Goal: Find contact information: Find contact information

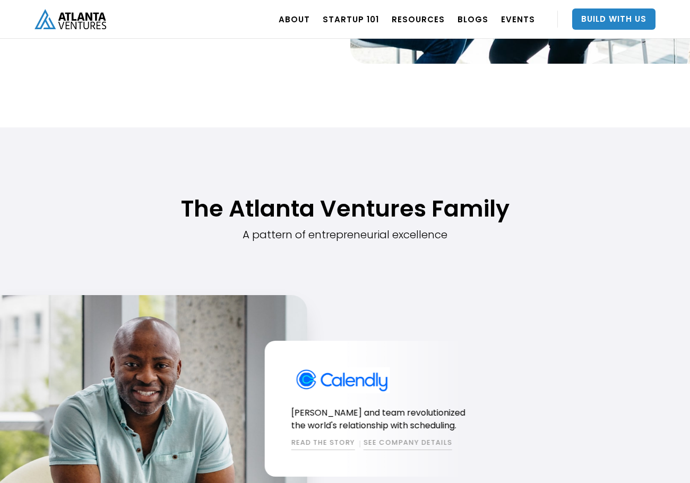
scroll to position [477, 0]
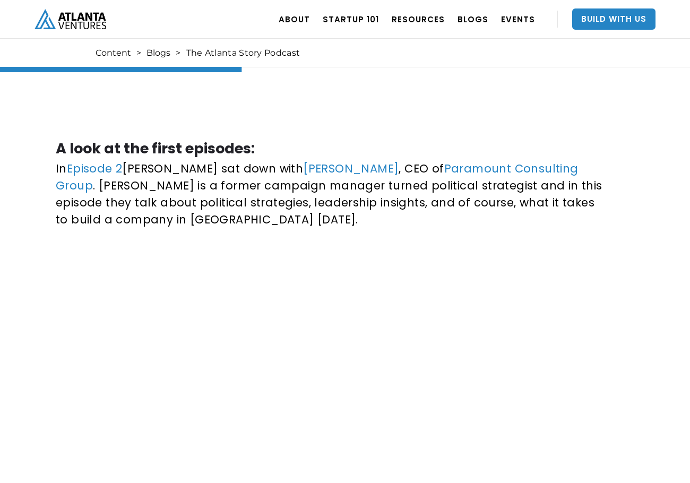
scroll to position [1167, 0]
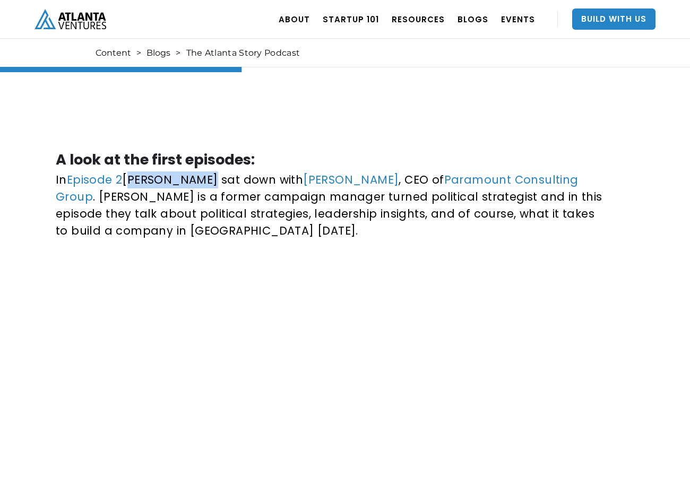
drag, startPoint x: 127, startPoint y: 180, endPoint x: 199, endPoint y: 180, distance: 72.1
click at [199, 180] on p "In Episode 2 Jon Birdsong sat down with Tharon Johnson , CEO of Paramount Consu…" at bounding box center [330, 205] width 548 height 68
copy p "Jon Birdsong"
click at [68, 205] on p "In Episode 2 Jon Birdsong sat down with Tharon Johnson , CEO of Paramount Consu…" at bounding box center [330, 205] width 548 height 68
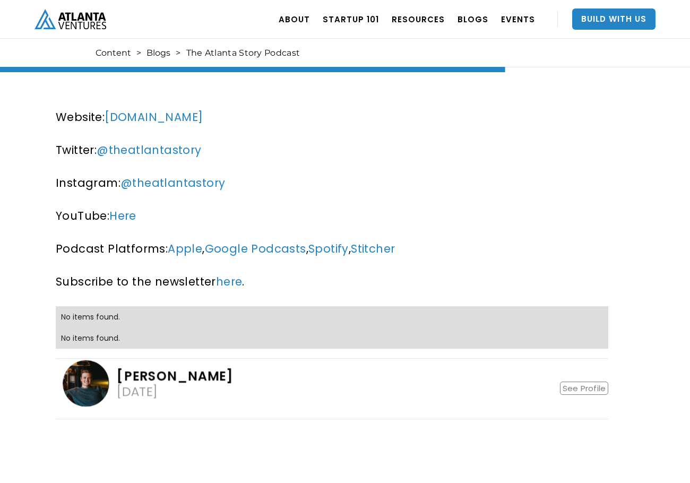
scroll to position [2387, 0]
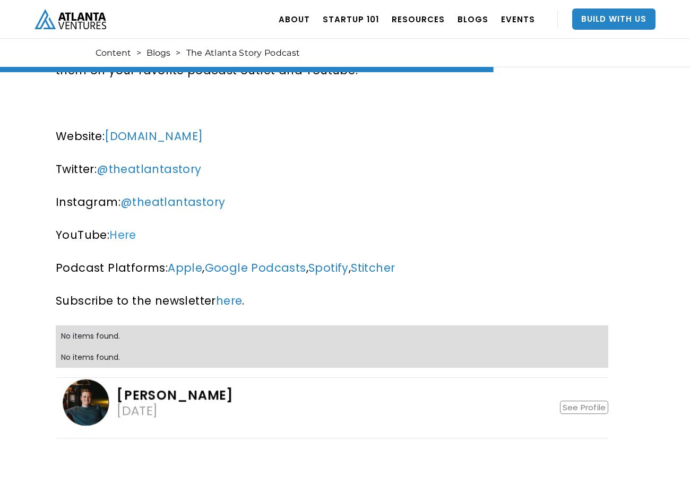
click at [130, 227] on link "Here" at bounding box center [122, 234] width 27 height 15
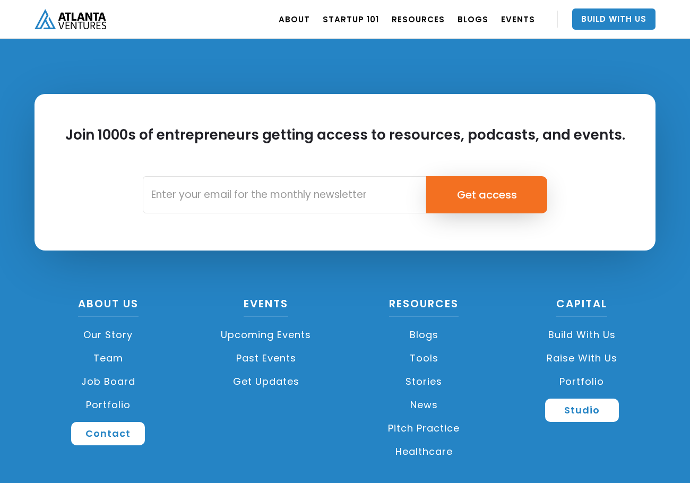
scroll to position [2505, 0]
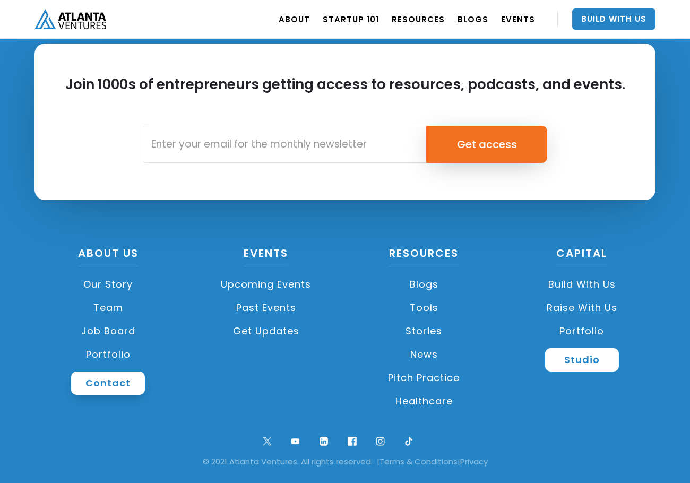
click at [109, 381] on link "Contact" at bounding box center [108, 382] width 74 height 23
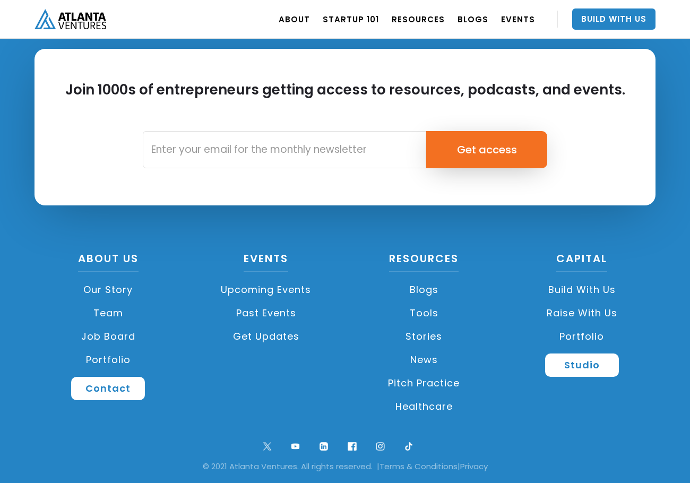
scroll to position [3964, 0]
